Goal: Book appointment/travel/reservation

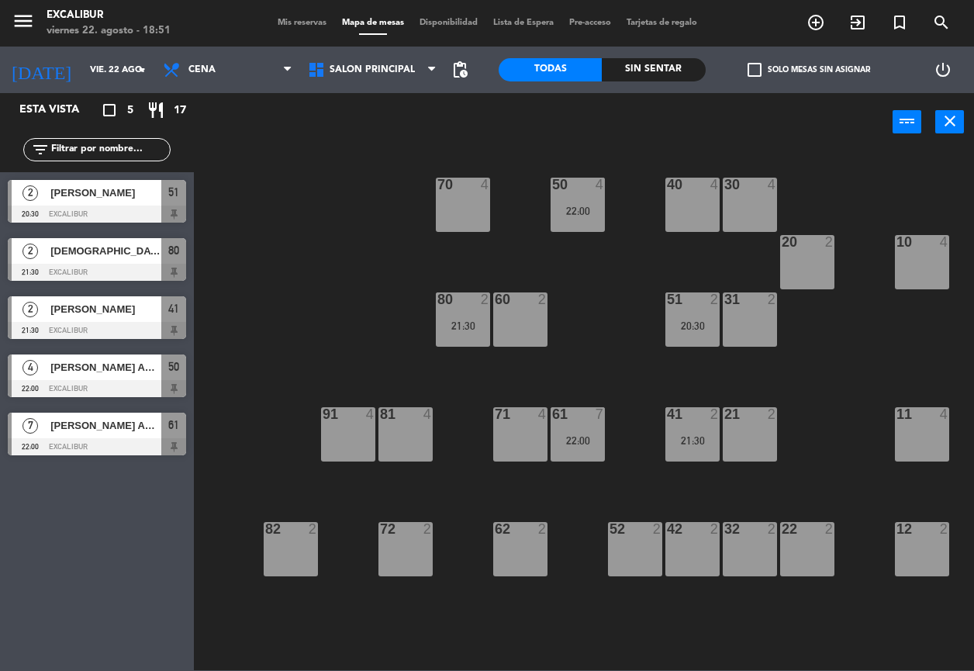
click at [518, 444] on div "71 4" at bounding box center [520, 434] width 54 height 54
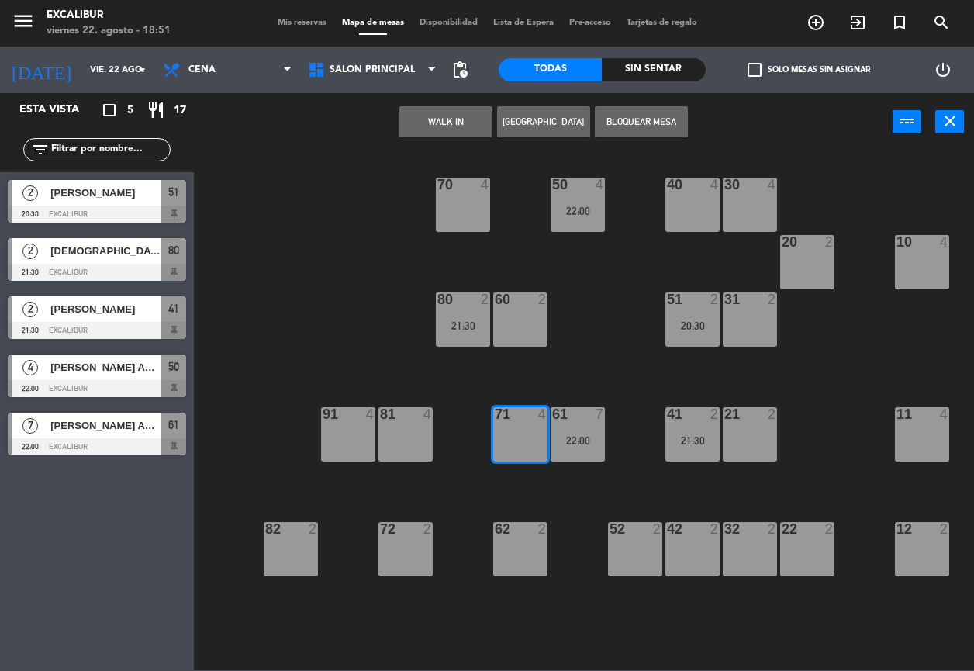
click at [556, 123] on button "[GEOGRAPHIC_DATA]" at bounding box center [543, 121] width 93 height 31
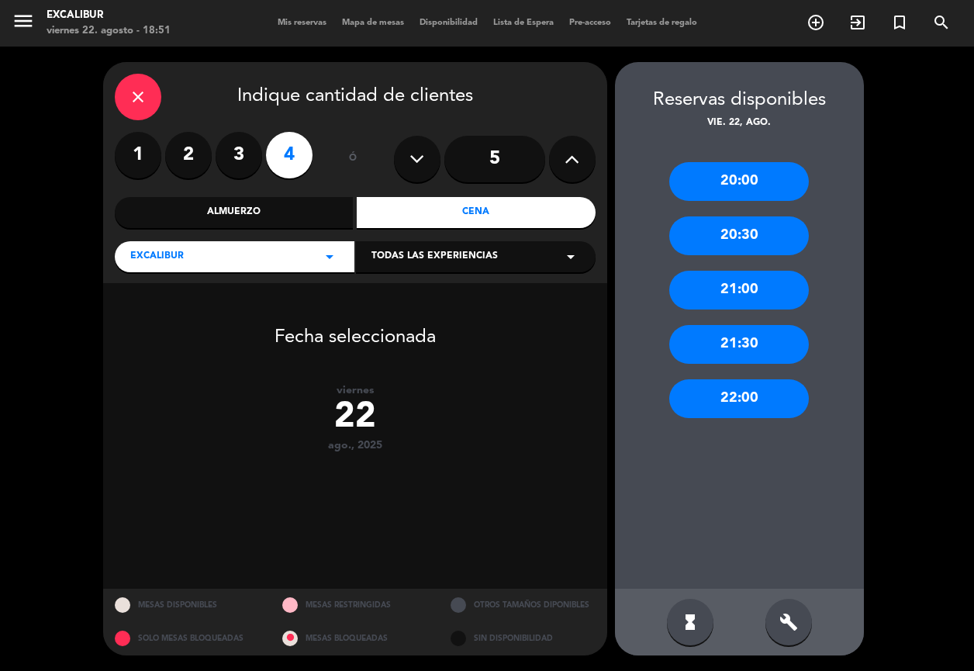
click at [749, 295] on div "21:00" at bounding box center [739, 290] width 140 height 39
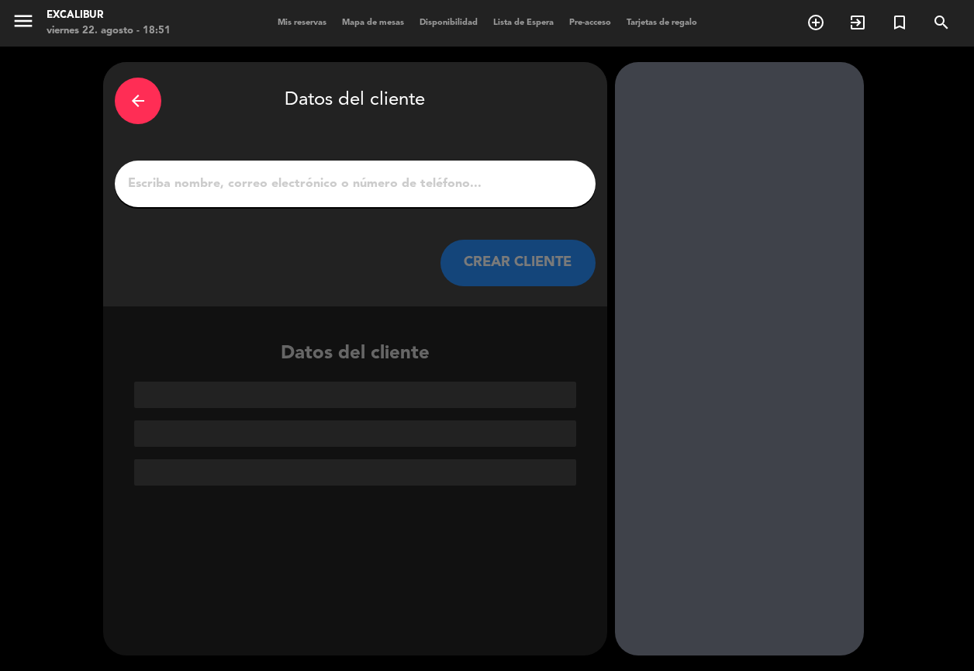
click at [495, 181] on input "1" at bounding box center [355, 184] width 458 height 22
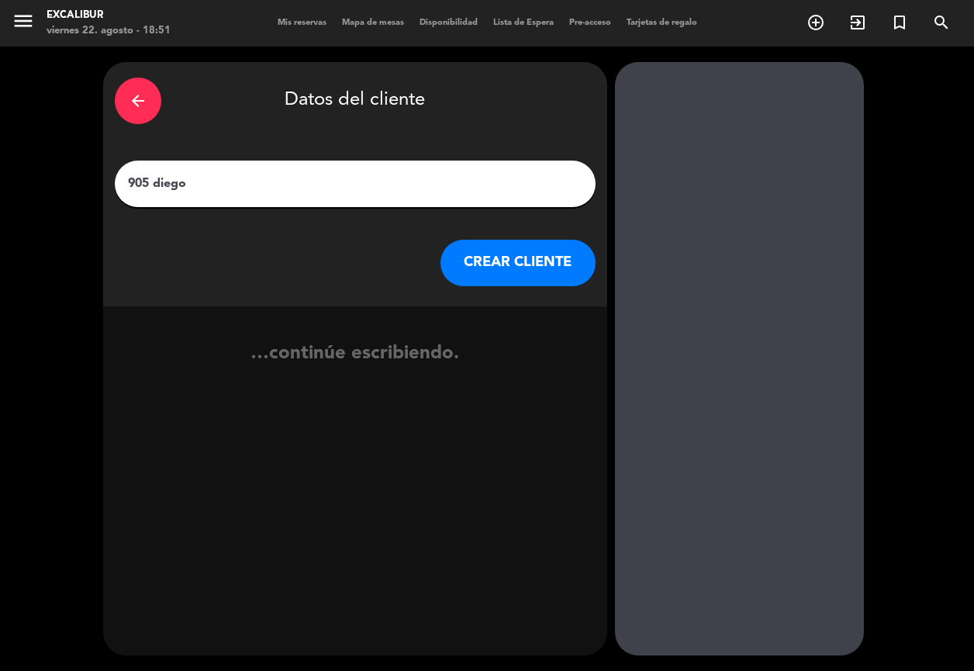
type input "905 diego"
click at [500, 259] on button "CREAR CLIENTE" at bounding box center [517, 263] width 155 height 47
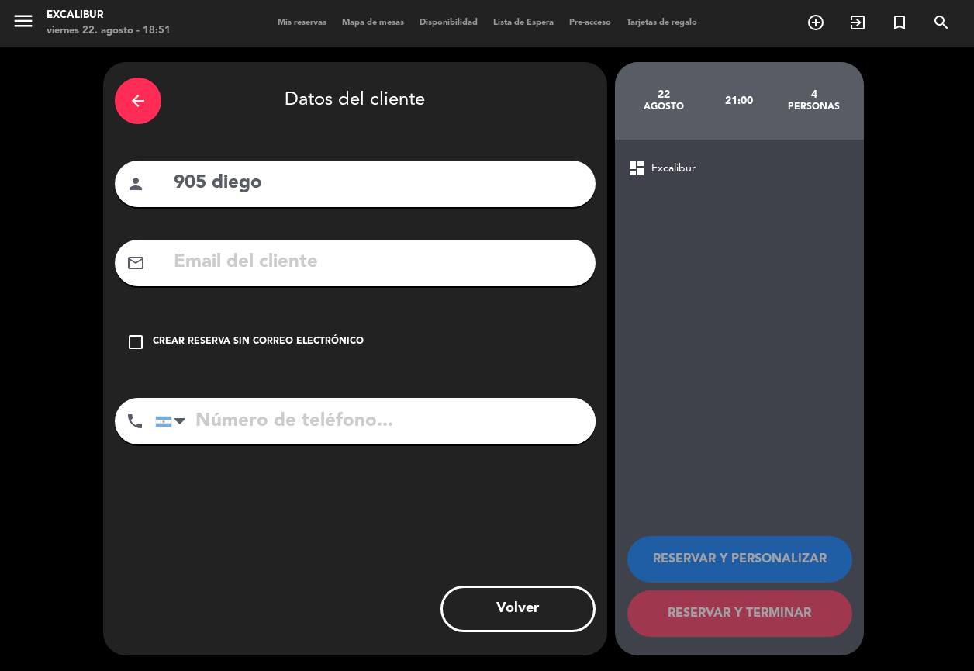
click at [261, 337] on div "Crear reserva sin correo electrónico" at bounding box center [258, 342] width 211 height 16
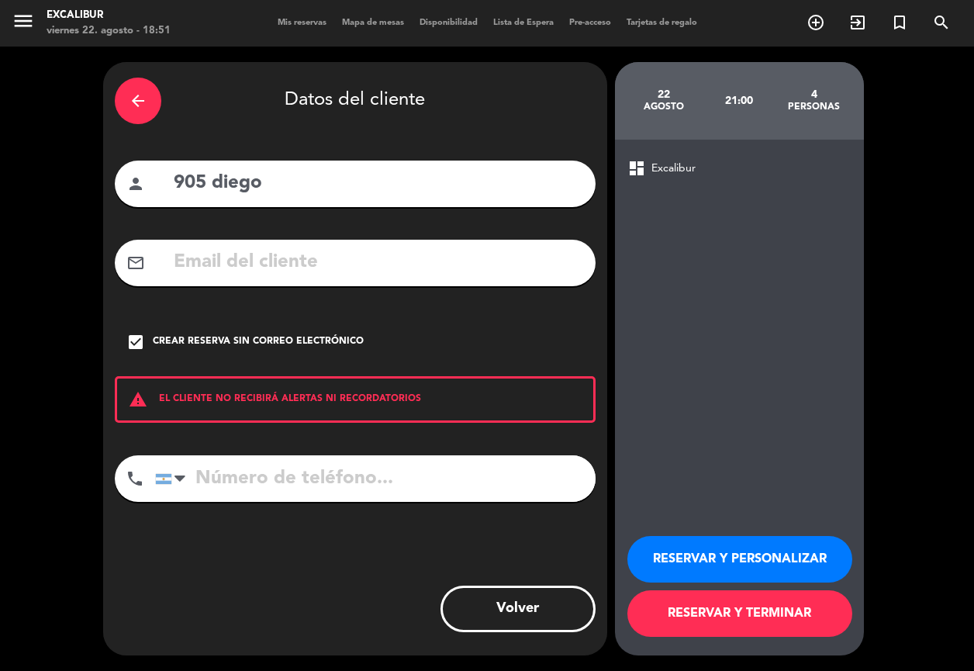
click at [785, 603] on button "RESERVAR Y TERMINAR" at bounding box center [739, 613] width 225 height 47
